Goal: Information Seeking & Learning: Learn about a topic

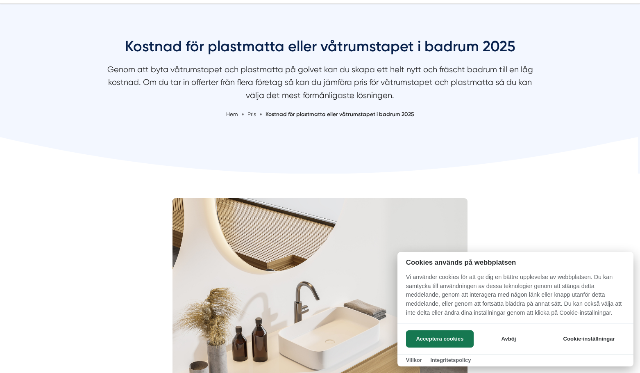
scroll to position [68, 0]
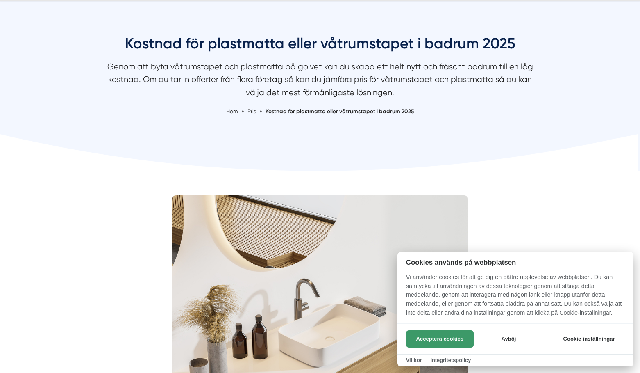
click at [423, 343] on button "Acceptera cookies" at bounding box center [440, 338] width 68 height 17
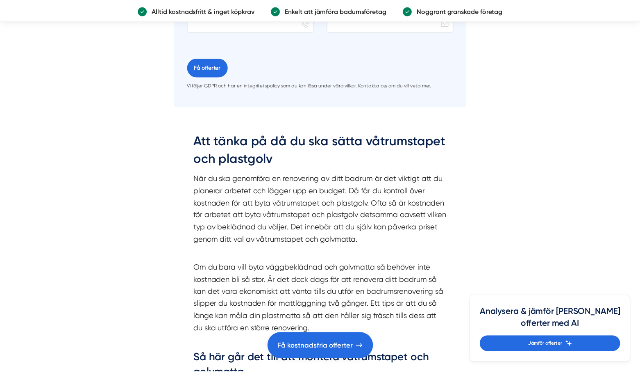
scroll to position [1886, 0]
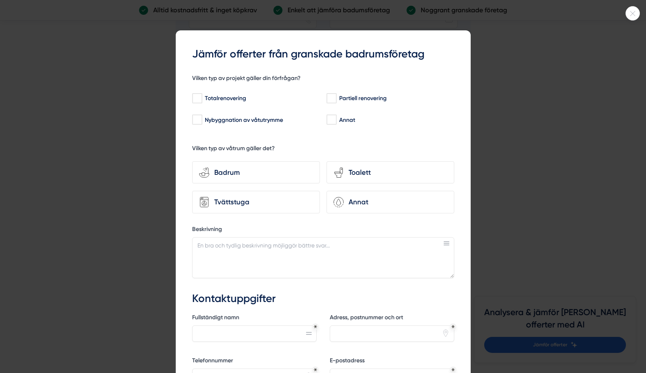
click at [635, 12] on icon at bounding box center [633, 13] width 14 height 5
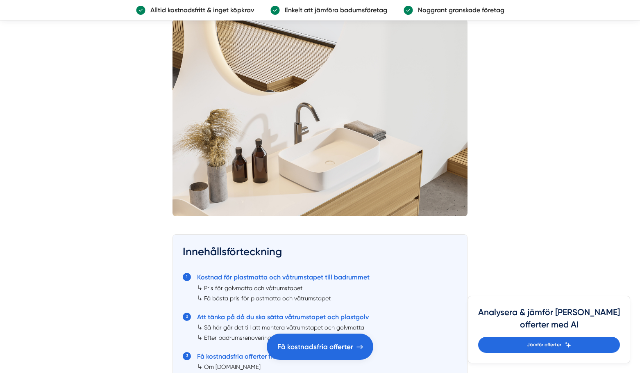
scroll to position [0, 0]
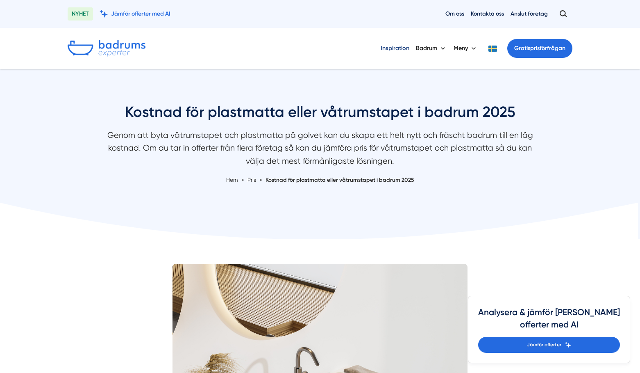
click at [399, 45] on link "Inspiration" at bounding box center [395, 48] width 29 height 21
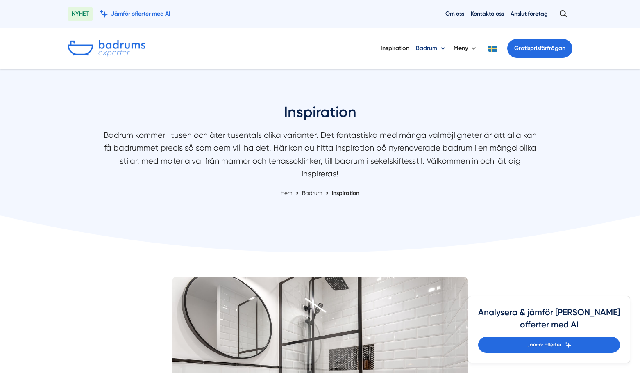
click at [426, 48] on button "Badrum" at bounding box center [431, 48] width 31 height 21
